Goal: Information Seeking & Learning: Learn about a topic

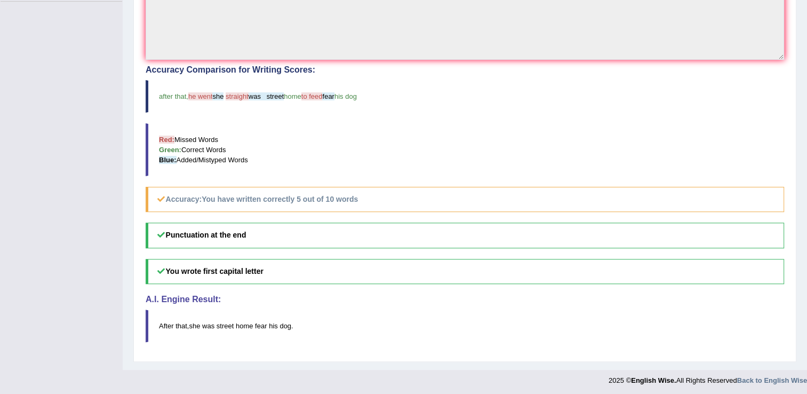
click at [188, 142] on blockquote "Red: Missed Words Green: Correct Words Blue: Added/Mistyped Words" at bounding box center [465, 149] width 638 height 53
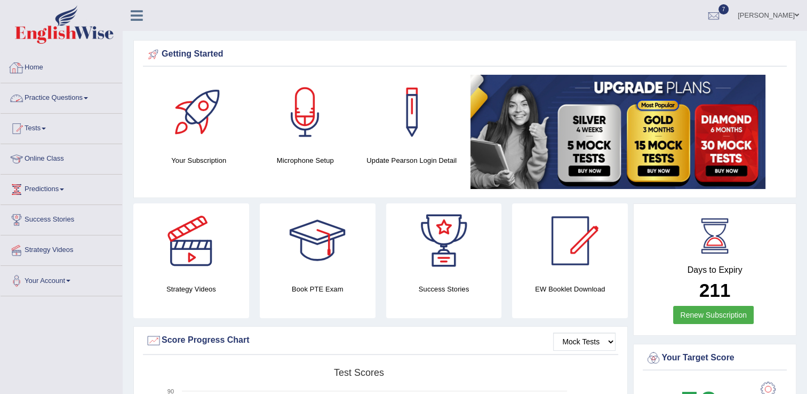
click at [68, 101] on link "Practice Questions" at bounding box center [62, 96] width 122 height 27
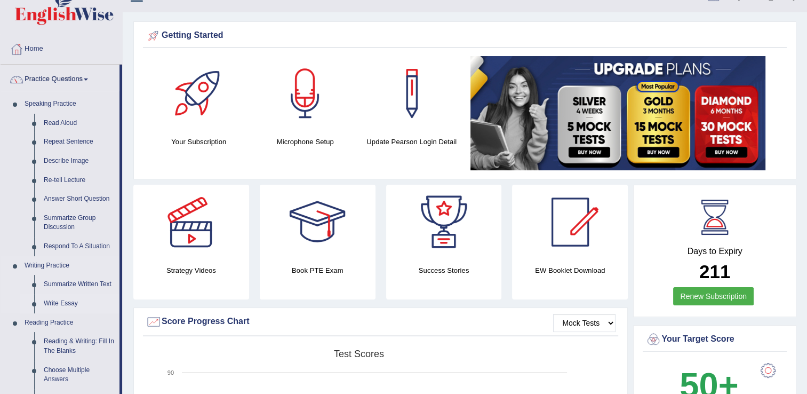
click at [83, 330] on ul "Speaking Practice Read Aloud Repeat Sentence Describe Image Re-tell Lecture Ans…" at bounding box center [60, 379] width 119 height 570
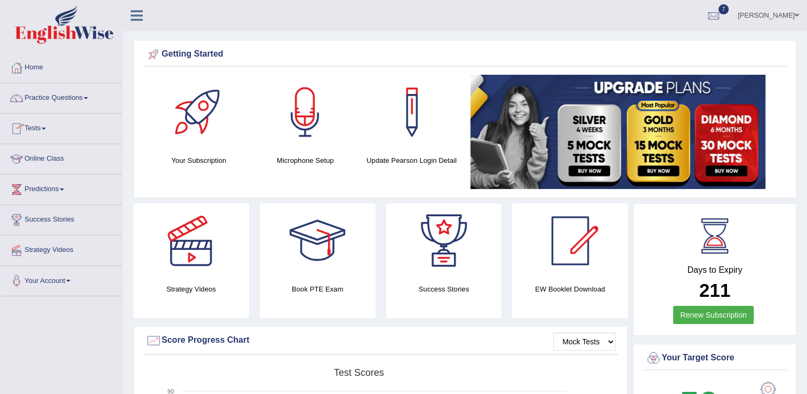
click at [60, 113] on li "Practice Questions Speaking Practice Read Aloud Repeat Sentence Describe Image …" at bounding box center [62, 98] width 122 height 30
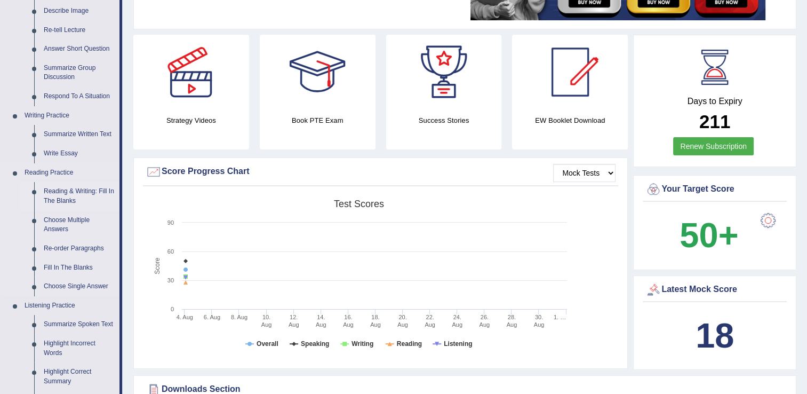
scroll to position [171, 0]
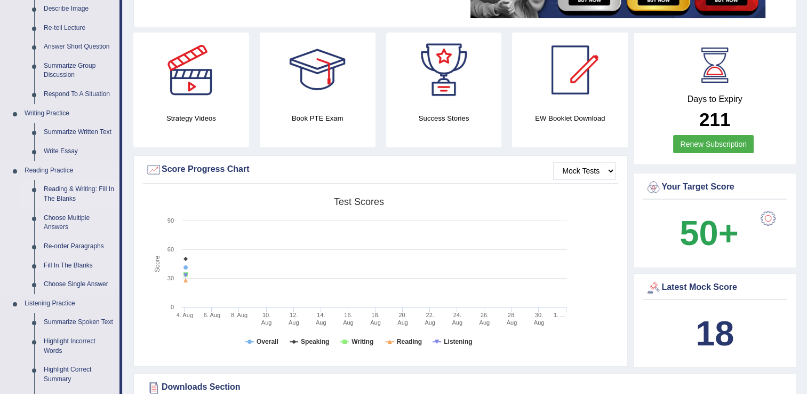
click at [69, 193] on link "Reading & Writing: Fill In The Blanks" at bounding box center [79, 194] width 81 height 28
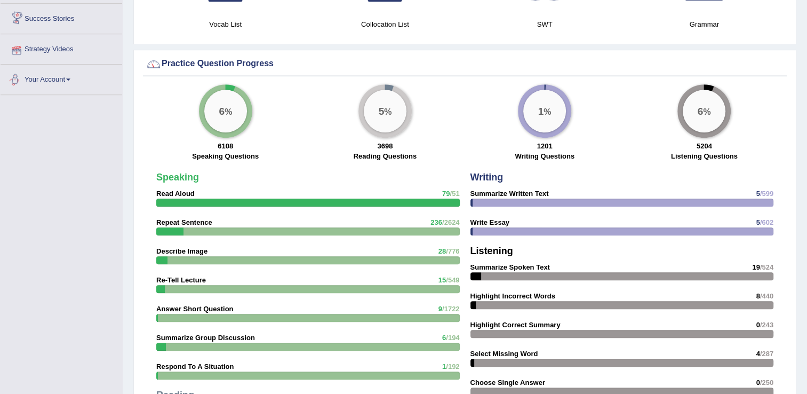
scroll to position [699, 0]
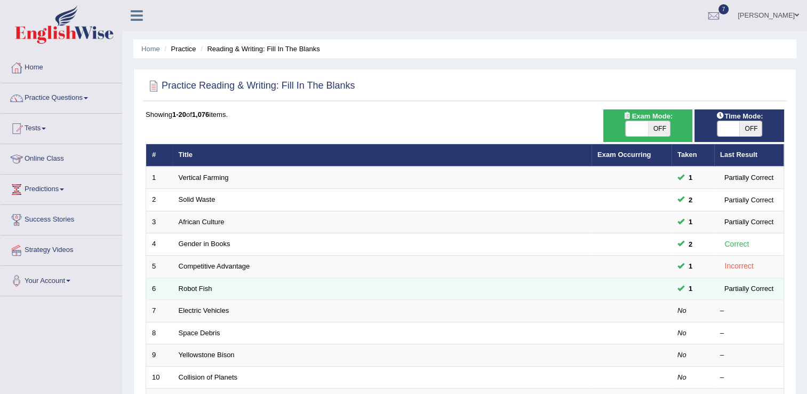
click at [206, 294] on td "Robot Fish" at bounding box center [382, 288] width 419 height 22
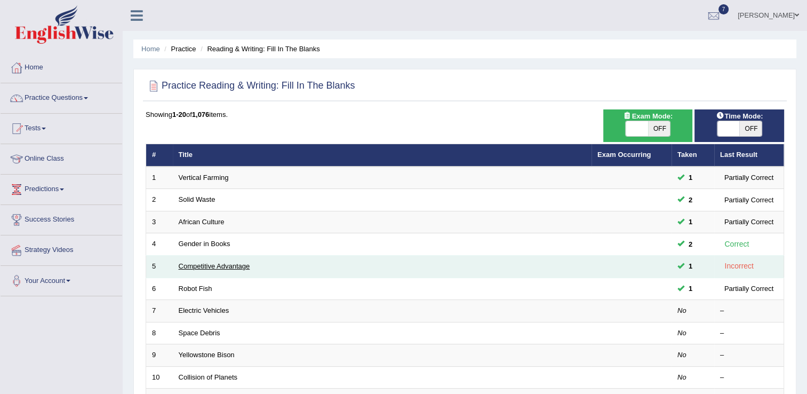
click at [205, 262] on link "Competitive Advantage" at bounding box center [214, 266] width 71 height 8
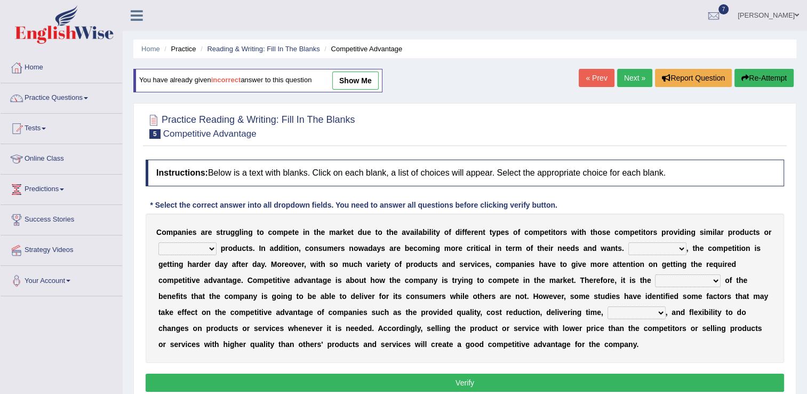
click at [203, 249] on select "constitution restitution substitution institution" at bounding box center [187, 248] width 58 height 13
select select "restitution"
click at [158, 242] on select "constitution restitution substitution institution" at bounding box center [187, 248] width 58 height 13
click at [636, 254] on select "However Instead Additionally Therefore" at bounding box center [657, 248] width 58 height 13
click at [628, 242] on select "However Instead Additionally Therefore" at bounding box center [657, 248] width 58 height 13
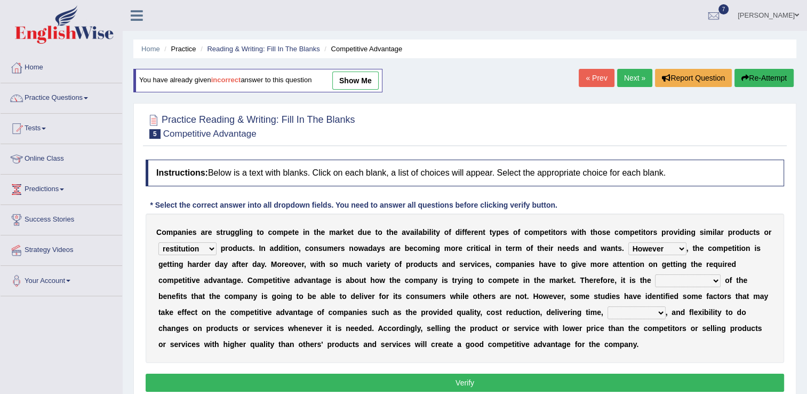
click at [631, 252] on select "However Instead Additionally Therefore" at bounding box center [657, 248] width 58 height 13
click at [655, 283] on select "dissemination ordination determination incarnation" at bounding box center [688, 280] width 66 height 13
click at [644, 244] on select "However Instead Additionally Therefore" at bounding box center [657, 248] width 58 height 13
click at [628, 242] on select "However Instead Additionally Therefore" at bounding box center [657, 248] width 58 height 13
click at [649, 244] on select "However Instead Additionally Therefore" at bounding box center [657, 248] width 58 height 13
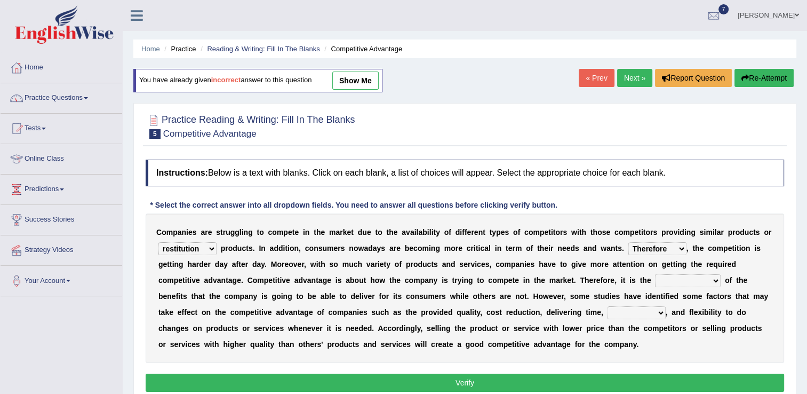
select select "However"
click at [628, 242] on select "However Instead Additionally Therefore" at bounding box center [657, 248] width 58 height 13
click at [655, 281] on select "dissemination ordination determination incarnation" at bounding box center [688, 280] width 66 height 13
select select "determination"
click at [655, 274] on select "dissemination ordination determination incarnation" at bounding box center [688, 280] width 66 height 13
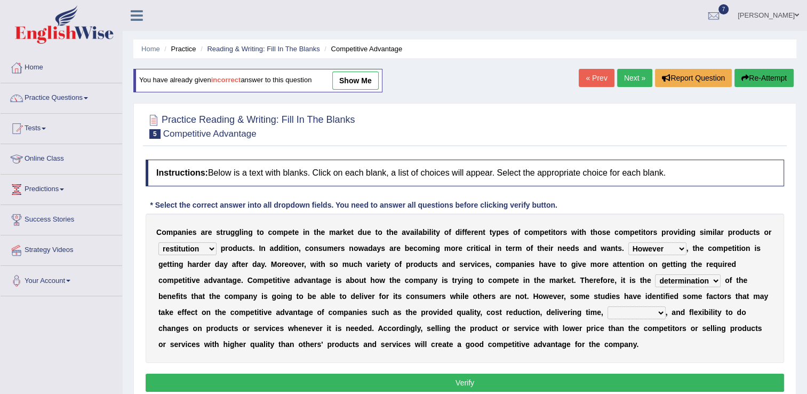
click at [607, 310] on select "captivation aggregation deprivation innovation" at bounding box center [636, 312] width 58 height 13
select select "captivation"
click at [607, 306] on select "captivation aggregation deprivation innovation" at bounding box center [636, 312] width 58 height 13
click at [465, 375] on button "Verify" at bounding box center [465, 382] width 638 height 18
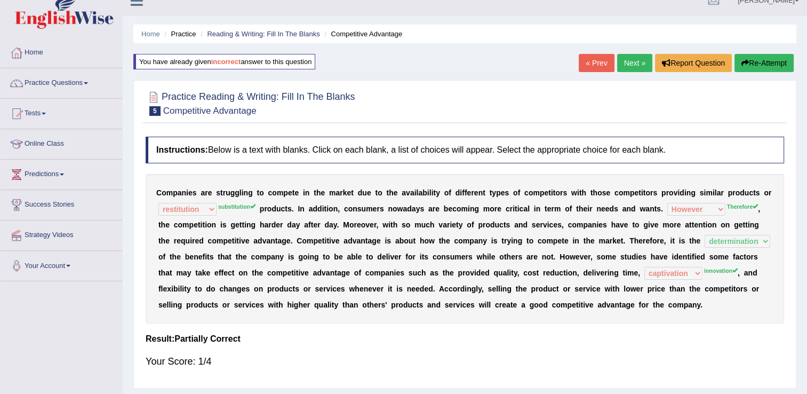
scroll to position [11, 0]
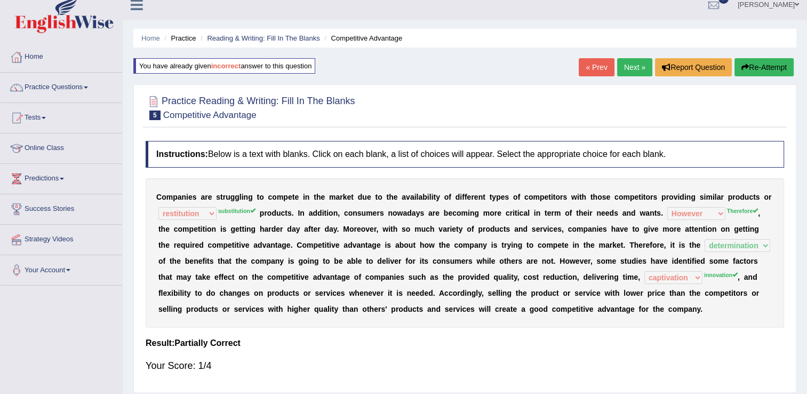
click at [637, 68] on link "Next »" at bounding box center [634, 67] width 35 height 18
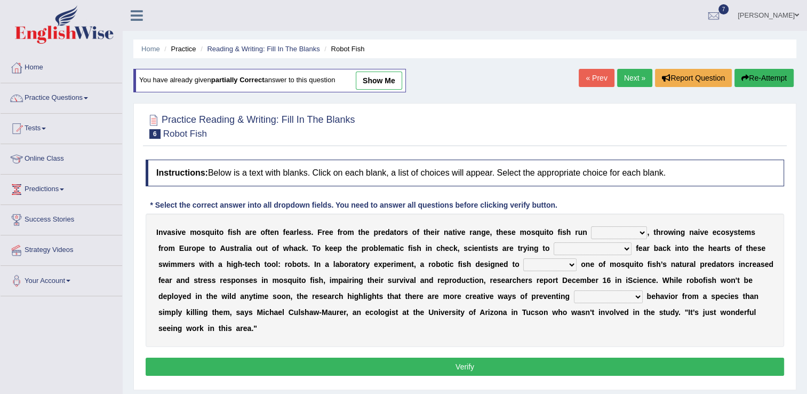
click at [610, 233] on select "occupant flippant rampant concordant" at bounding box center [619, 232] width 56 height 13
click at [591, 226] on select "occupant flippant rampant concordant" at bounding box center [619, 232] width 56 height 13
click at [611, 233] on select "occupant flippant rampant concordant" at bounding box center [619, 232] width 56 height 13
select select "rampant"
click at [591, 226] on select "occupant flippant rampant concordant" at bounding box center [619, 232] width 56 height 13
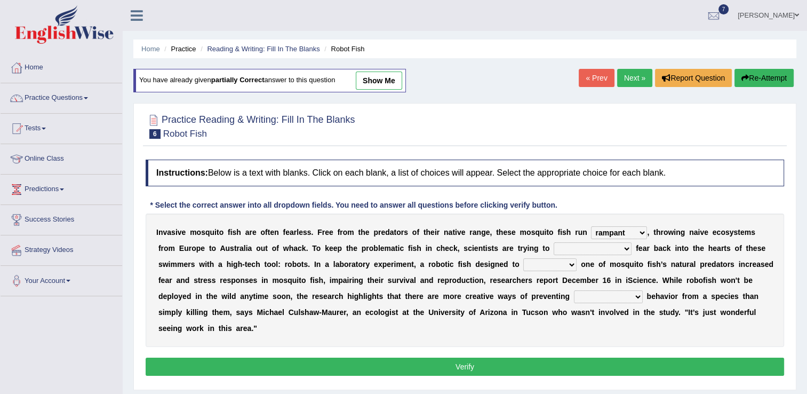
click at [554, 251] on select "accept spike strike drake" at bounding box center [593, 248] width 78 height 13
select select "spike"
click at [554, 242] on select "accept spike strike drake" at bounding box center [593, 248] width 78 height 13
click at [523, 261] on select "bequest mimic battle conquest" at bounding box center [549, 264] width 53 height 13
select select "mimic"
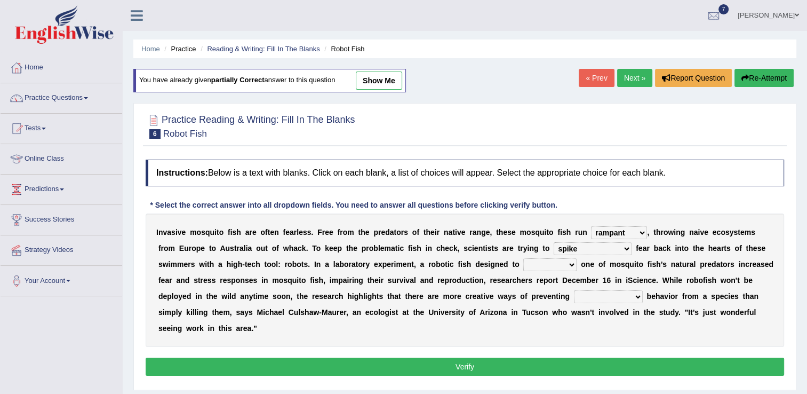
click at [523, 258] on select "bequest mimic battle conquest" at bounding box center [549, 264] width 53 height 13
click at [574, 297] on select "unprivileged unprecedented uncharted unwanted" at bounding box center [608, 296] width 69 height 13
click at [574, 290] on select "unprivileged unprecedented uncharted unwanted" at bounding box center [608, 296] width 69 height 13
click at [574, 293] on select "unprivileged unprecedented uncharted unwanted" at bounding box center [608, 296] width 69 height 13
select select "unwanted"
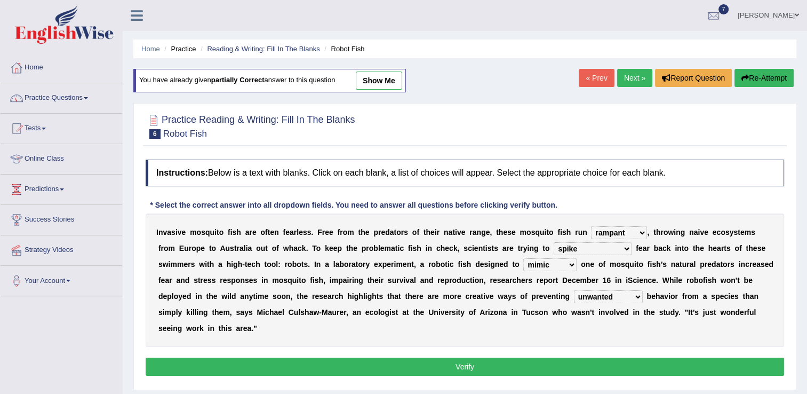
click at [574, 290] on select "unprivileged unprecedented uncharted unwanted" at bounding box center [608, 296] width 69 height 13
click at [470, 357] on button "Verify" at bounding box center [465, 366] width 638 height 18
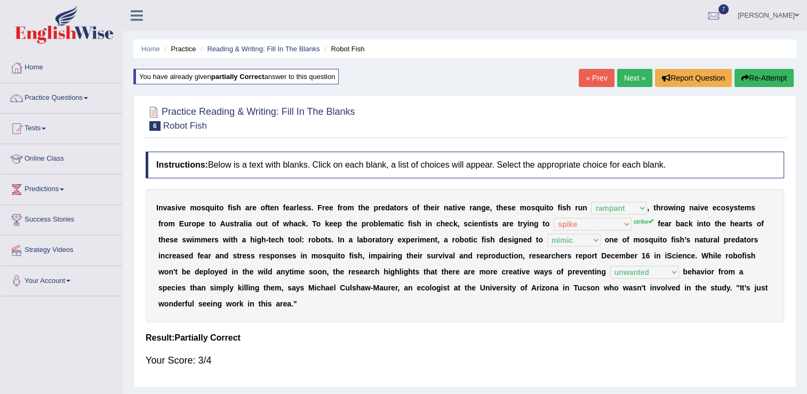
click at [681, 198] on div "I n v a s i v e m o s q u i t o f i s h a r e o f t e n f e a r l e s s . F r e…" at bounding box center [465, 255] width 638 height 133
click at [627, 76] on link "Next »" at bounding box center [634, 78] width 35 height 18
click at [629, 79] on link "Next »" at bounding box center [634, 78] width 35 height 18
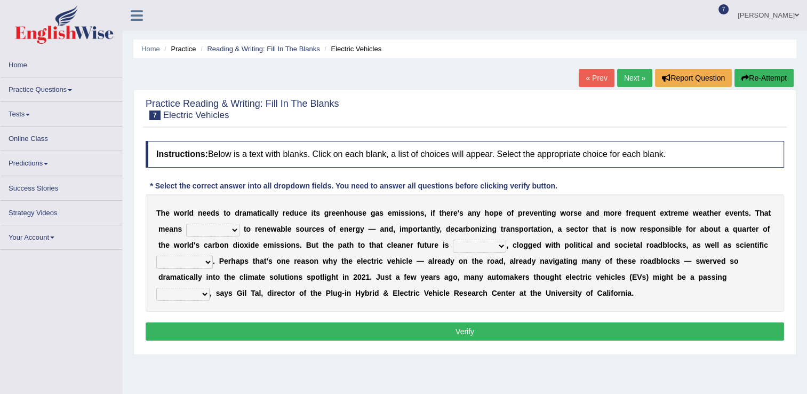
click at [199, 229] on select "grafting drafting crafting shifting" at bounding box center [212, 229] width 53 height 13
click at [203, 229] on select "grafting drafting crafting shifting" at bounding box center [212, 229] width 53 height 13
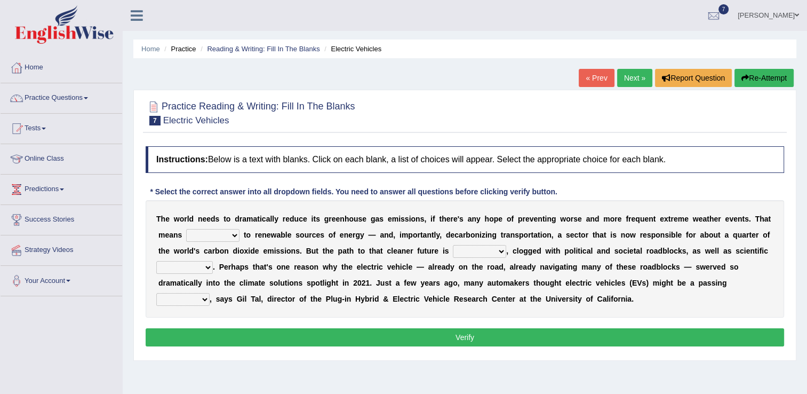
select select "shifting"
click at [186, 229] on select "grafting drafting crafting shifting" at bounding box center [212, 235] width 53 height 13
click at [191, 236] on select "grafting drafting crafting shifting" at bounding box center [212, 235] width 53 height 13
click at [453, 251] on select "daunting daunted daunt dauntless" at bounding box center [479, 251] width 53 height 13
select select "daunting"
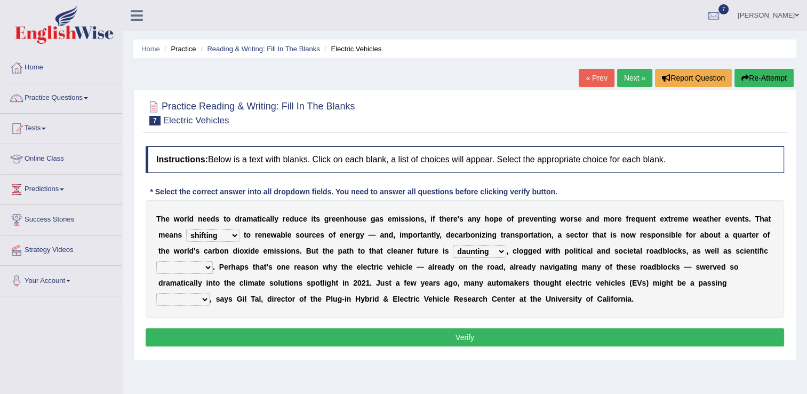
click at [453, 245] on select "daunting daunted daunt dauntless" at bounding box center [479, 251] width 53 height 13
click at [213, 261] on select "spectacles obstacles tentacles receptacles" at bounding box center [184, 267] width 57 height 13
select select "tentacles"
click at [213, 261] on select "spectacles obstacles tentacles receptacles" at bounding box center [184, 267] width 57 height 13
click at [701, 308] on div "T h e w o r l d n e e d s t o d r a m a t i c a l l y r e d u c e i t s g r e e…" at bounding box center [465, 258] width 638 height 117
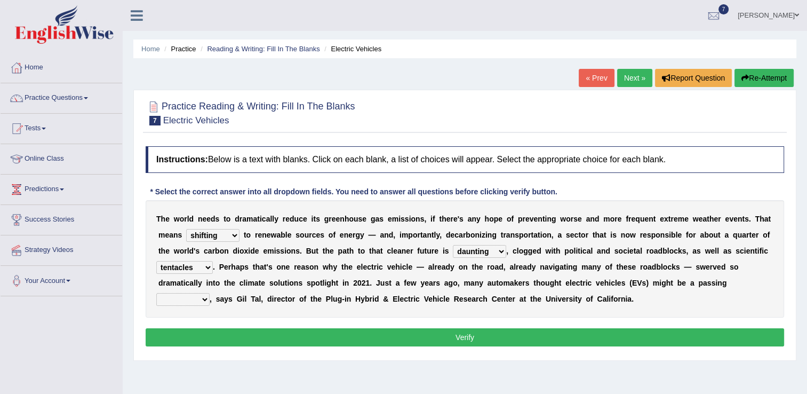
click at [210, 293] on select "fad gad tad lad" at bounding box center [182, 299] width 53 height 13
select select "fad"
click at [210, 293] on select "fad gad tad lad" at bounding box center [182, 299] width 53 height 13
click at [458, 341] on button "Verify" at bounding box center [465, 337] width 638 height 18
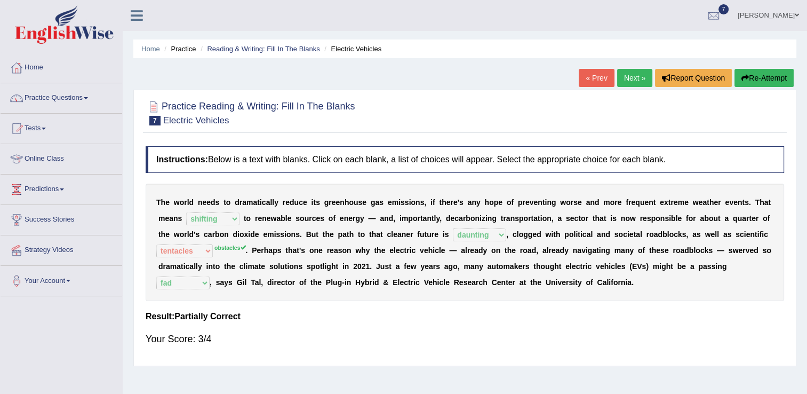
click at [629, 77] on link "Next »" at bounding box center [634, 78] width 35 height 18
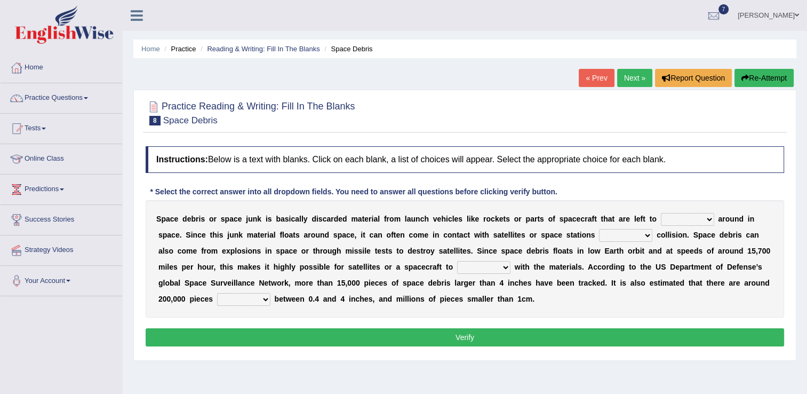
click at [674, 219] on select "twist center roam loll" at bounding box center [687, 219] width 53 height 13
select select "center"
click at [661, 213] on select "twist center roam loll" at bounding box center [687, 219] width 53 height 13
